Goal: Check status: Check status

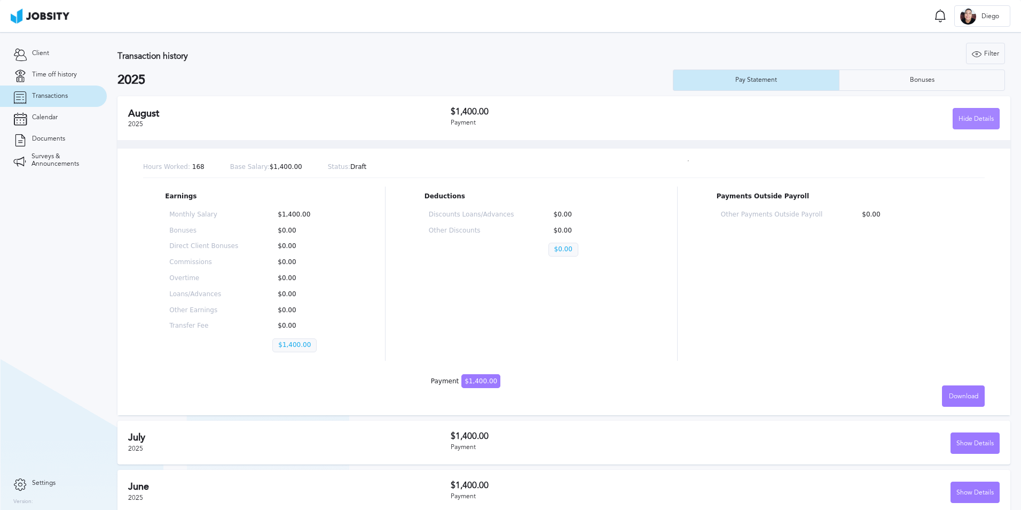
click at [954, 124] on div "Hide Details" at bounding box center [977, 118] width 46 height 21
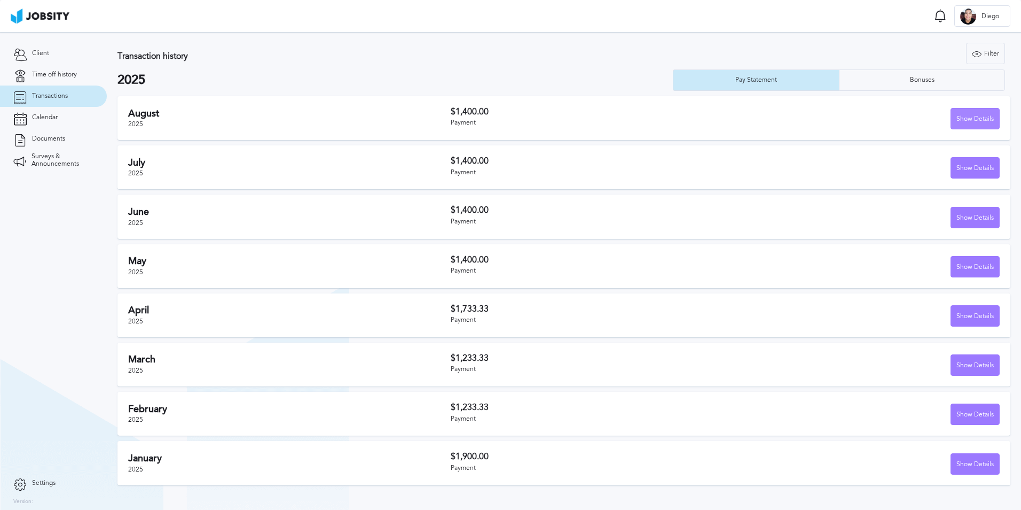
click at [970, 111] on div "Show Details" at bounding box center [975, 118] width 48 height 21
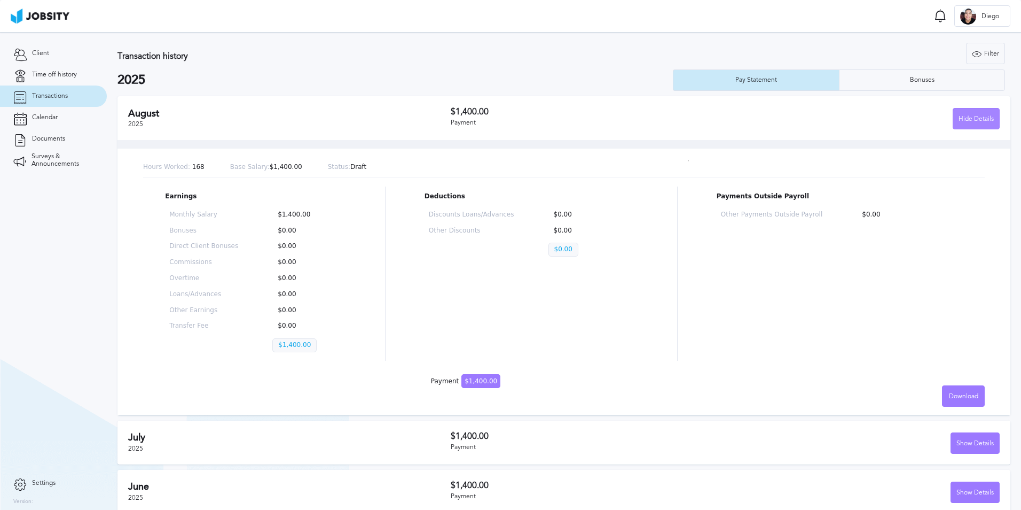
click at [971, 120] on div "Hide Details" at bounding box center [977, 118] width 46 height 21
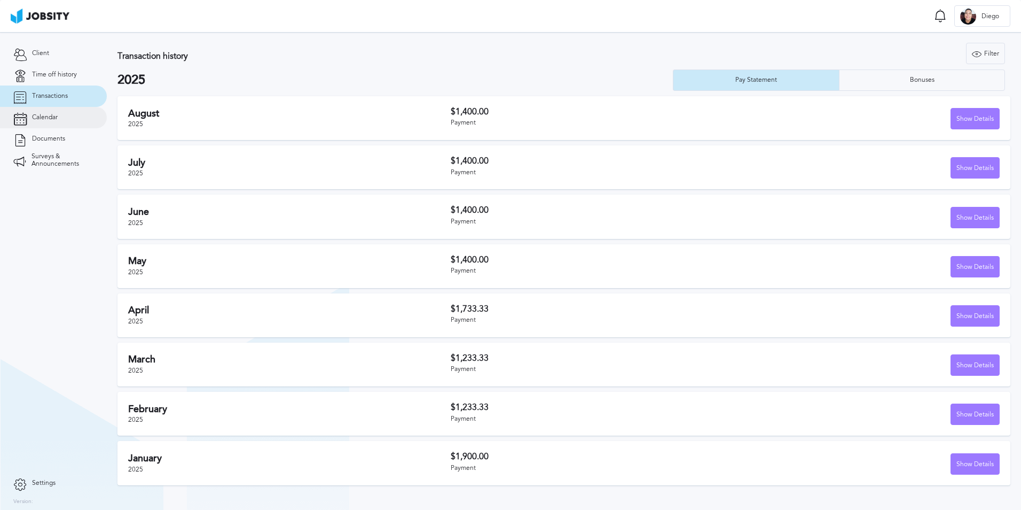
click at [38, 114] on span "Calendar" at bounding box center [45, 117] width 26 height 7
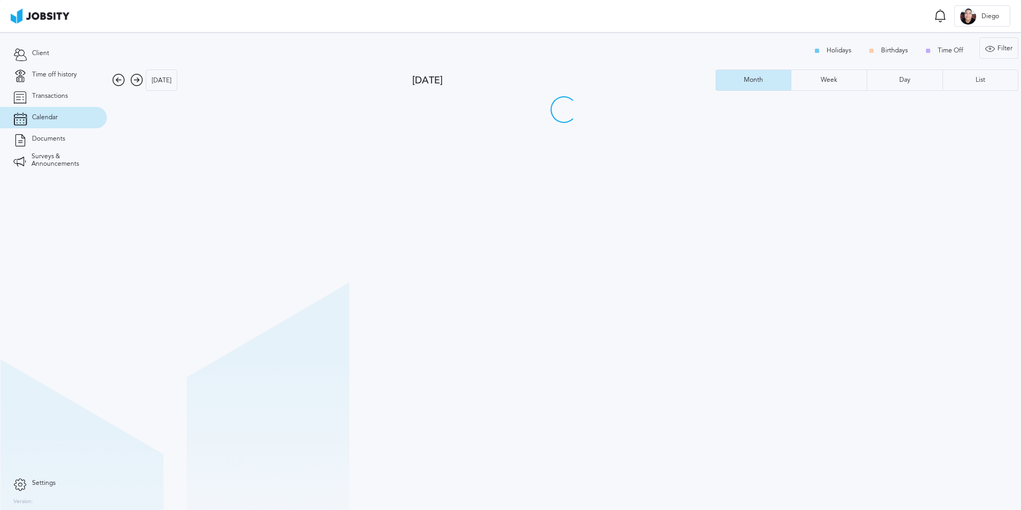
click at [140, 79] on icon at bounding box center [136, 80] width 13 height 13
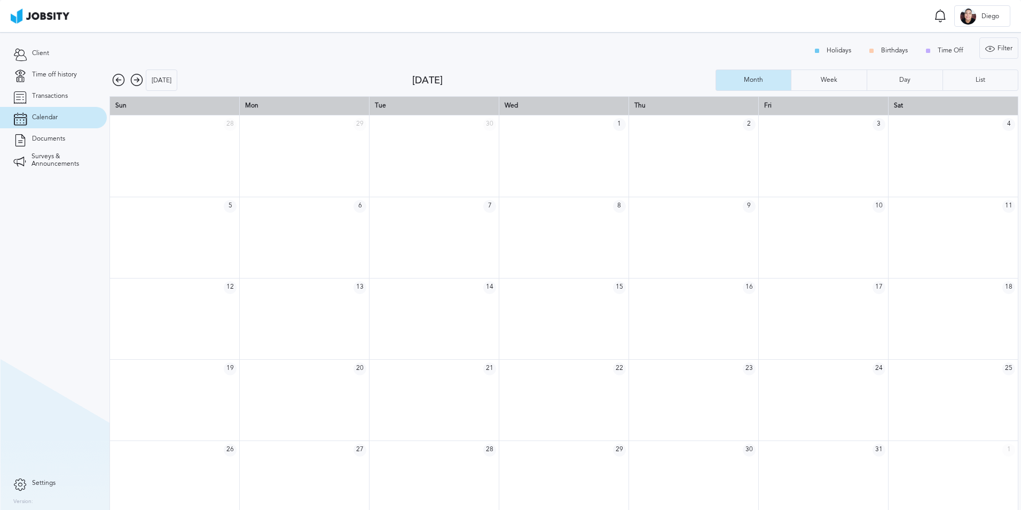
click at [116, 79] on icon at bounding box center [118, 80] width 13 height 13
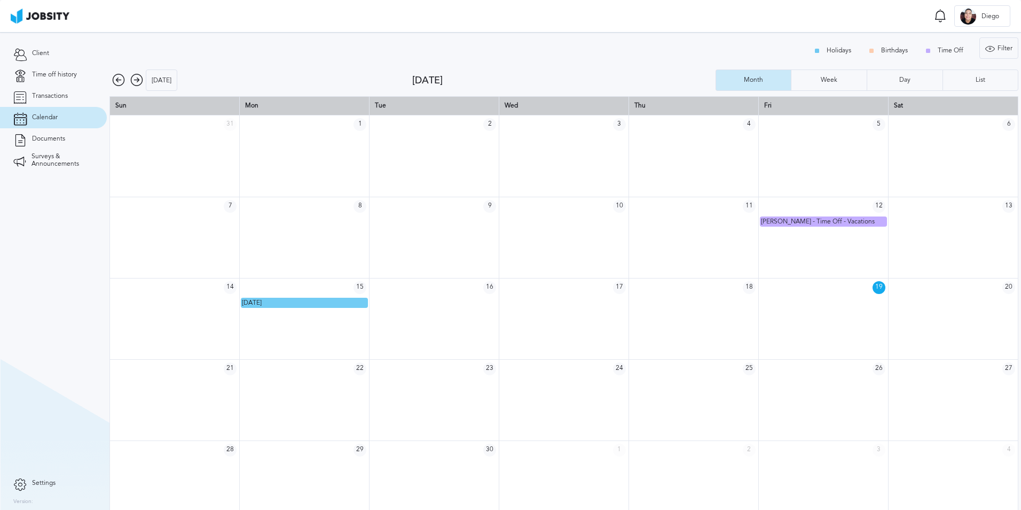
click at [136, 80] on icon at bounding box center [136, 80] width 13 height 13
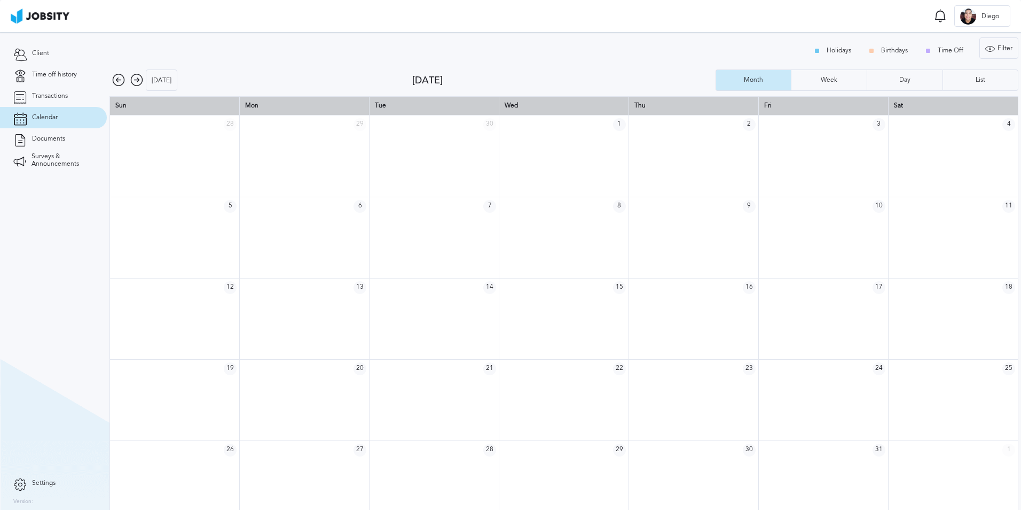
scroll to position [14, 0]
